Goal: Transaction & Acquisition: Purchase product/service

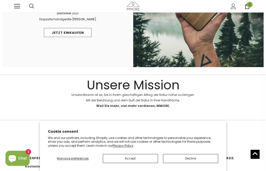
scroll to position [477, 0]
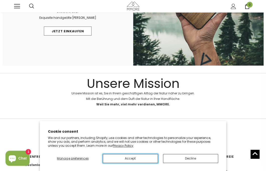
click at [125, 157] on button "Accept" at bounding box center [130, 158] width 55 height 9
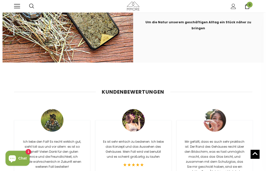
scroll to position [796, 0]
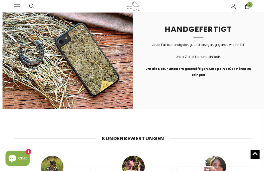
click at [18, 7] on link at bounding box center [17, 6] width 6 height 6
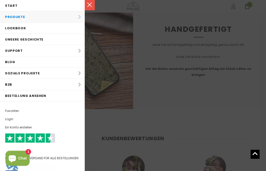
click at [18, 19] on li "Produkte Produkte Alle Produkte Alle Produkte PROBE SETS Bio-Sammlung Holz-Samm…" at bounding box center [42, 16] width 85 height 11
click at [80, 17] on li "Produkte Produkte Alle Produkte Alle Produkte PROBE SETS Bio-Sammlung Holz-Samm…" at bounding box center [42, 16] width 85 height 11
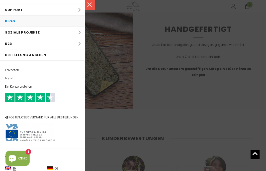
scroll to position [0, 0]
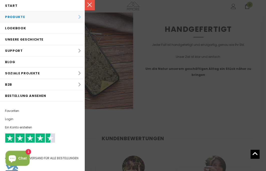
click at [16, 19] on li "Produkte Produkte Alle Produkte Alle Produkte PROBE SETS Bio-Sammlung Holz-Samm…" at bounding box center [42, 16] width 85 height 11
click at [81, 17] on li "Produkte Produkte Alle Produkte Alle Produkte PROBE SETS Bio-Sammlung Holz-Samm…" at bounding box center [42, 16] width 85 height 11
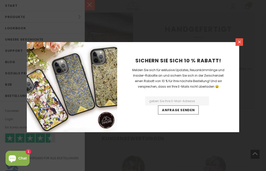
click at [239, 42] on icon at bounding box center [239, 42] width 3 height 3
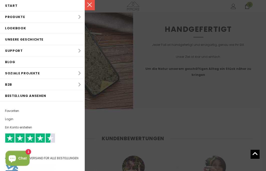
click at [93, 6] on link at bounding box center [90, 5] width 10 height 10
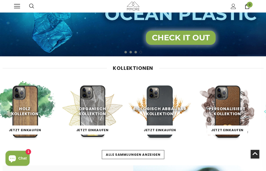
scroll to position [58, 0]
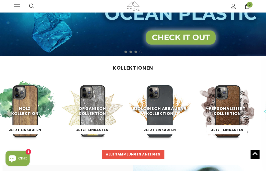
click at [139, 155] on span "Alle Sammlungen anzeigen" at bounding box center [133, 154] width 55 height 5
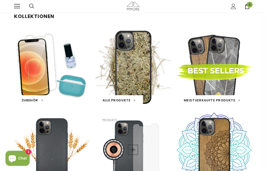
scroll to position [13, 0]
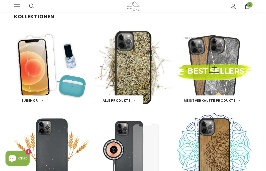
click at [210, 88] on div "Meistverkaufte Produkte Produkte" at bounding box center [214, 68] width 76 height 76
click at [212, 99] on link "Meistverkaufte Produkte" at bounding box center [212, 100] width 56 height 5
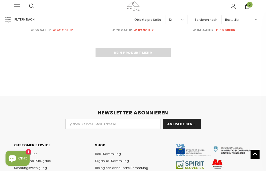
scroll to position [860, 0]
